Goal: Navigation & Orientation: Find specific page/section

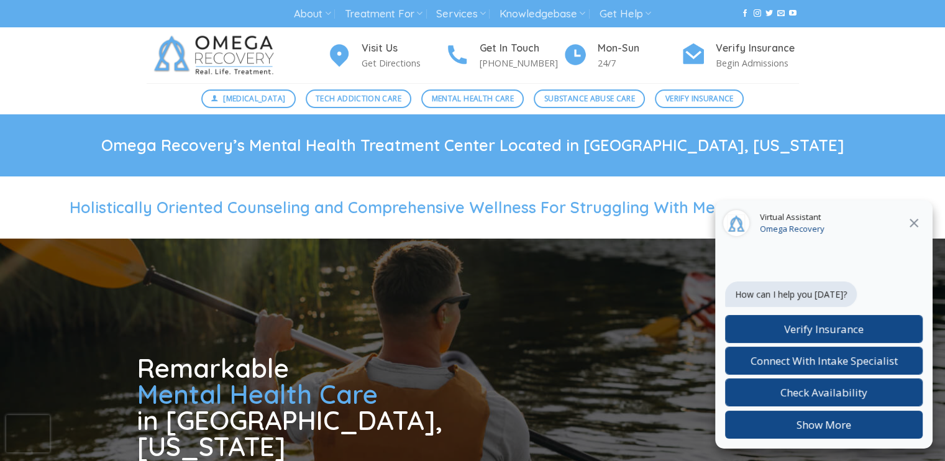
click at [917, 220] on icon at bounding box center [913, 223] width 15 height 15
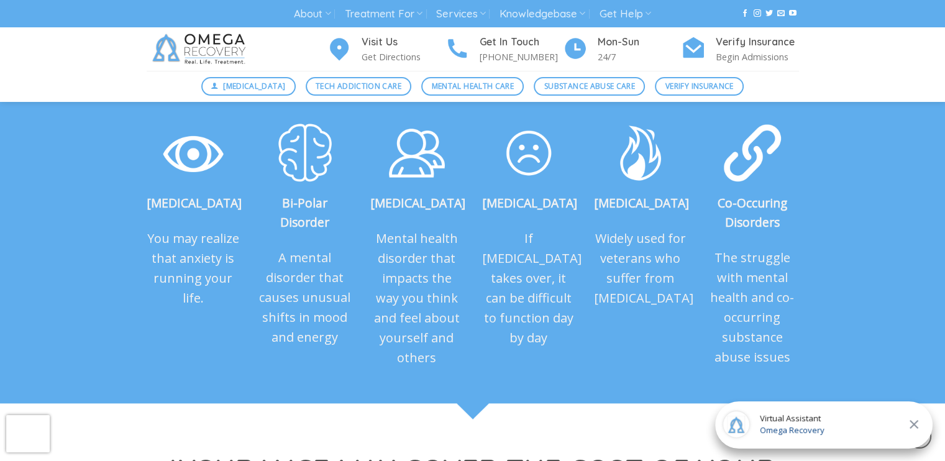
scroll to position [1242, 0]
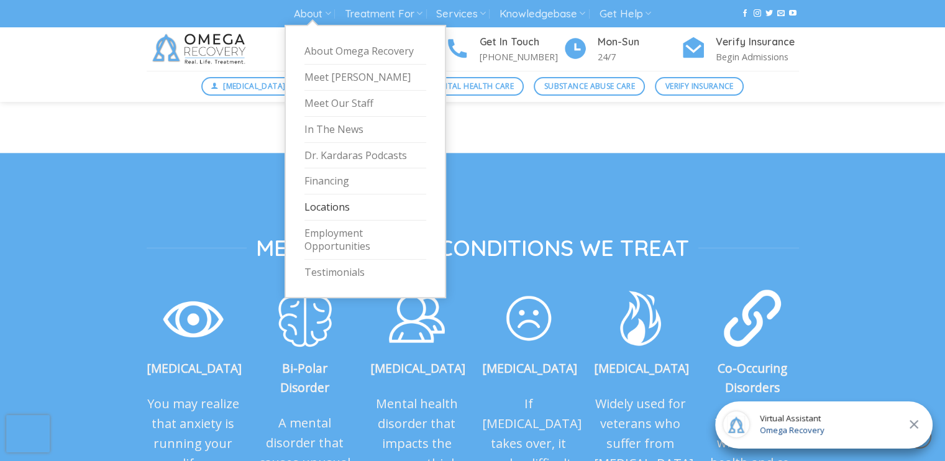
click at [341, 209] on link "Locations" at bounding box center [365, 207] width 122 height 26
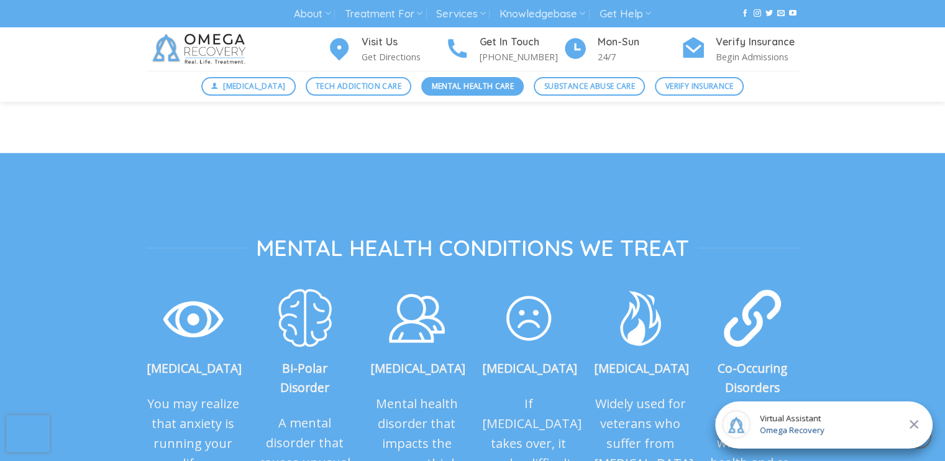
click at [486, 85] on span "Mental Health Care" at bounding box center [473, 86] width 82 height 12
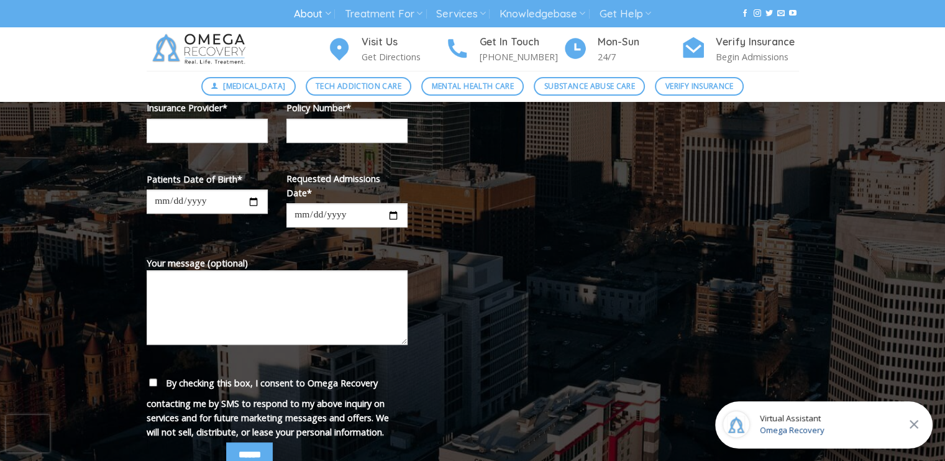
scroll to position [497, 0]
